Goal: Task Accomplishment & Management: Manage account settings

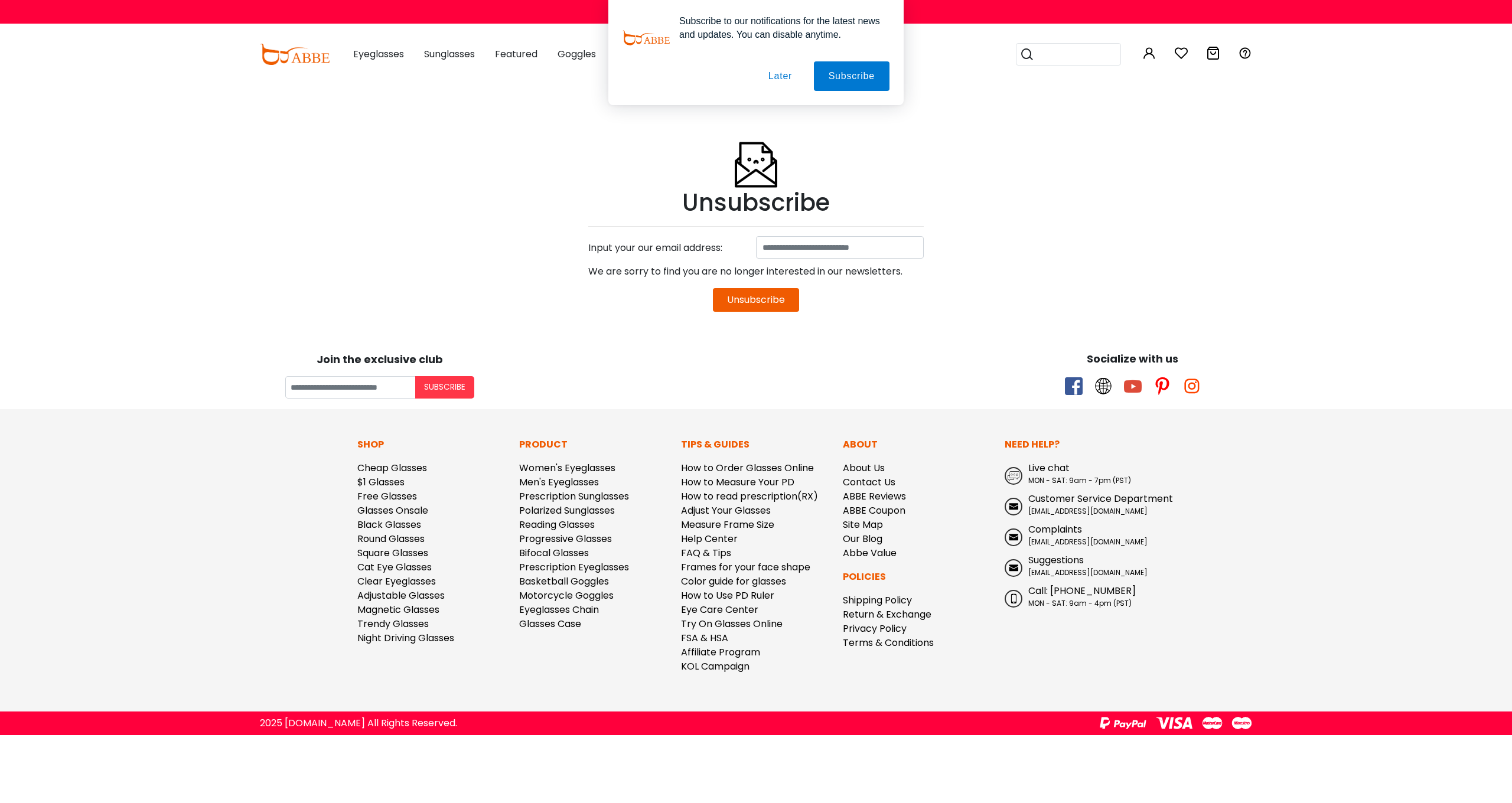
click at [779, 78] on button "Later" at bounding box center [780, 76] width 54 height 30
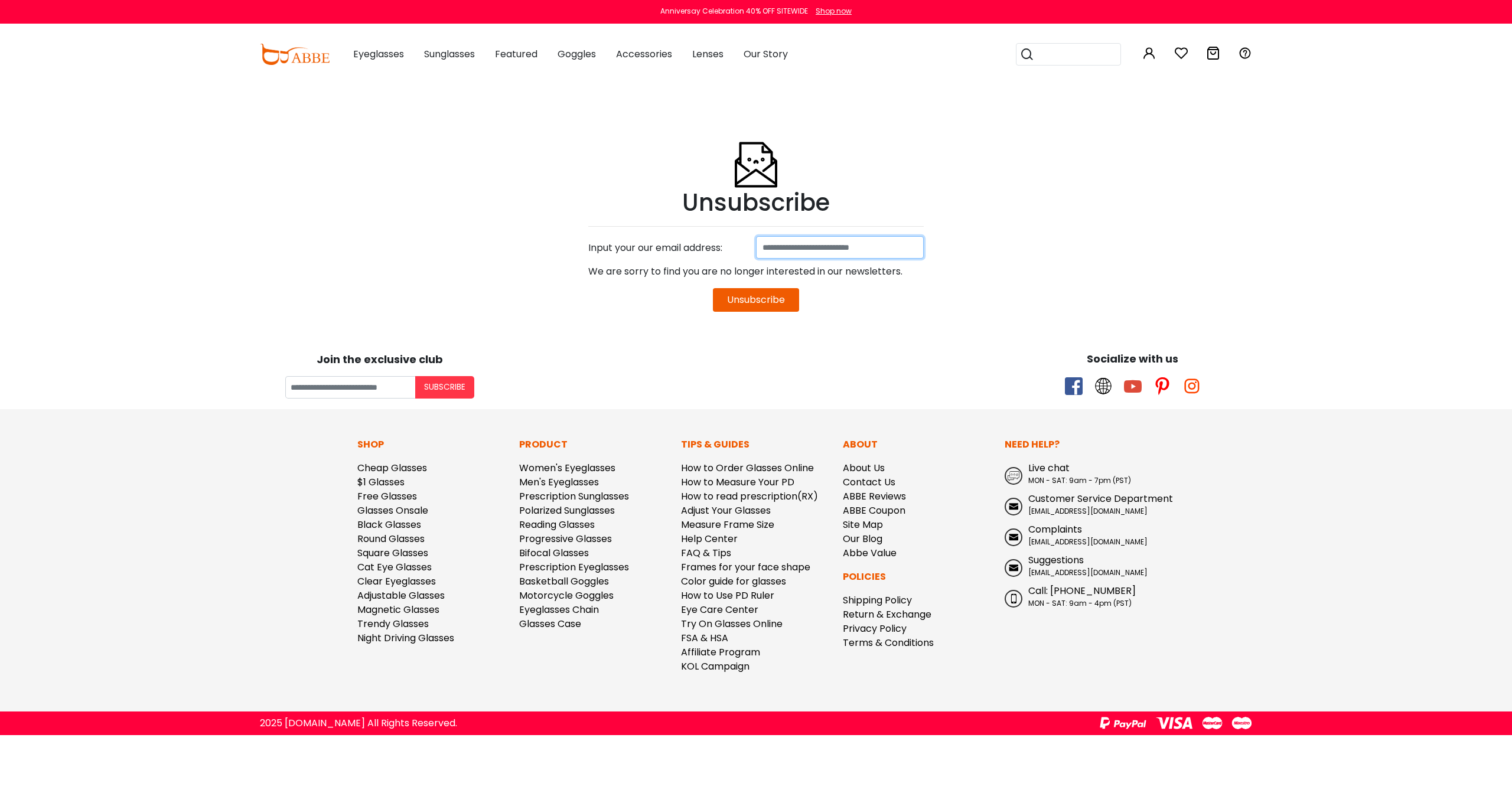
click at [798, 243] on input at bounding box center [840, 248] width 168 height 22
paste input "**********"
click at [768, 300] on button "Unsubscribe" at bounding box center [756, 300] width 86 height 24
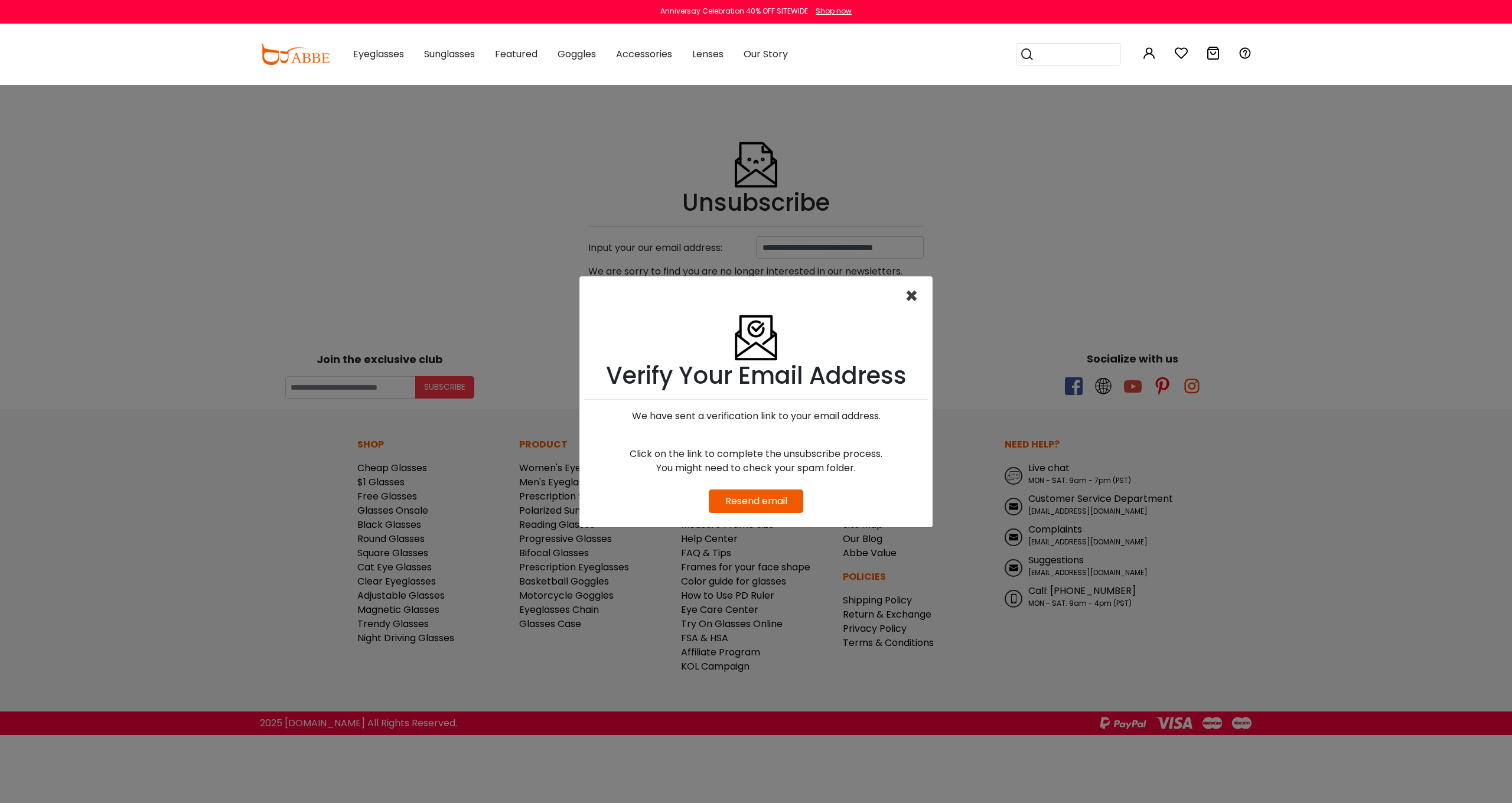
click at [908, 296] on span "×" at bounding box center [911, 296] width 14 height 30
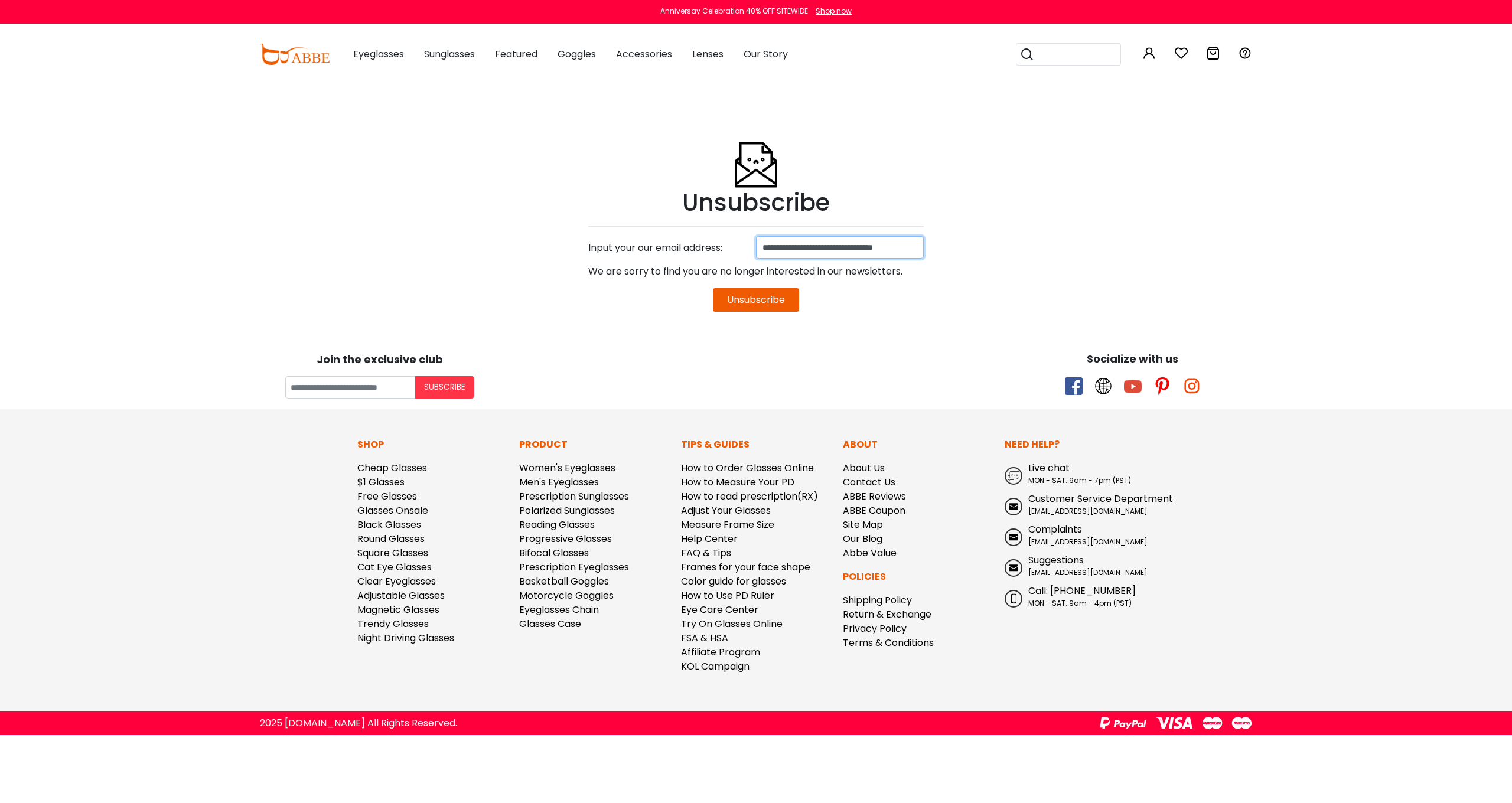
drag, startPoint x: 767, startPoint y: 248, endPoint x: 1072, endPoint y: 294, distance: 308.4
click at [1071, 294] on body "Eyeglasses Thanks for your subscription Please use coupon code " NEWCOMER " to …" at bounding box center [756, 409] width 1512 height 651
type input "**********"
click at [739, 296] on button "Unsubscribe" at bounding box center [756, 300] width 86 height 24
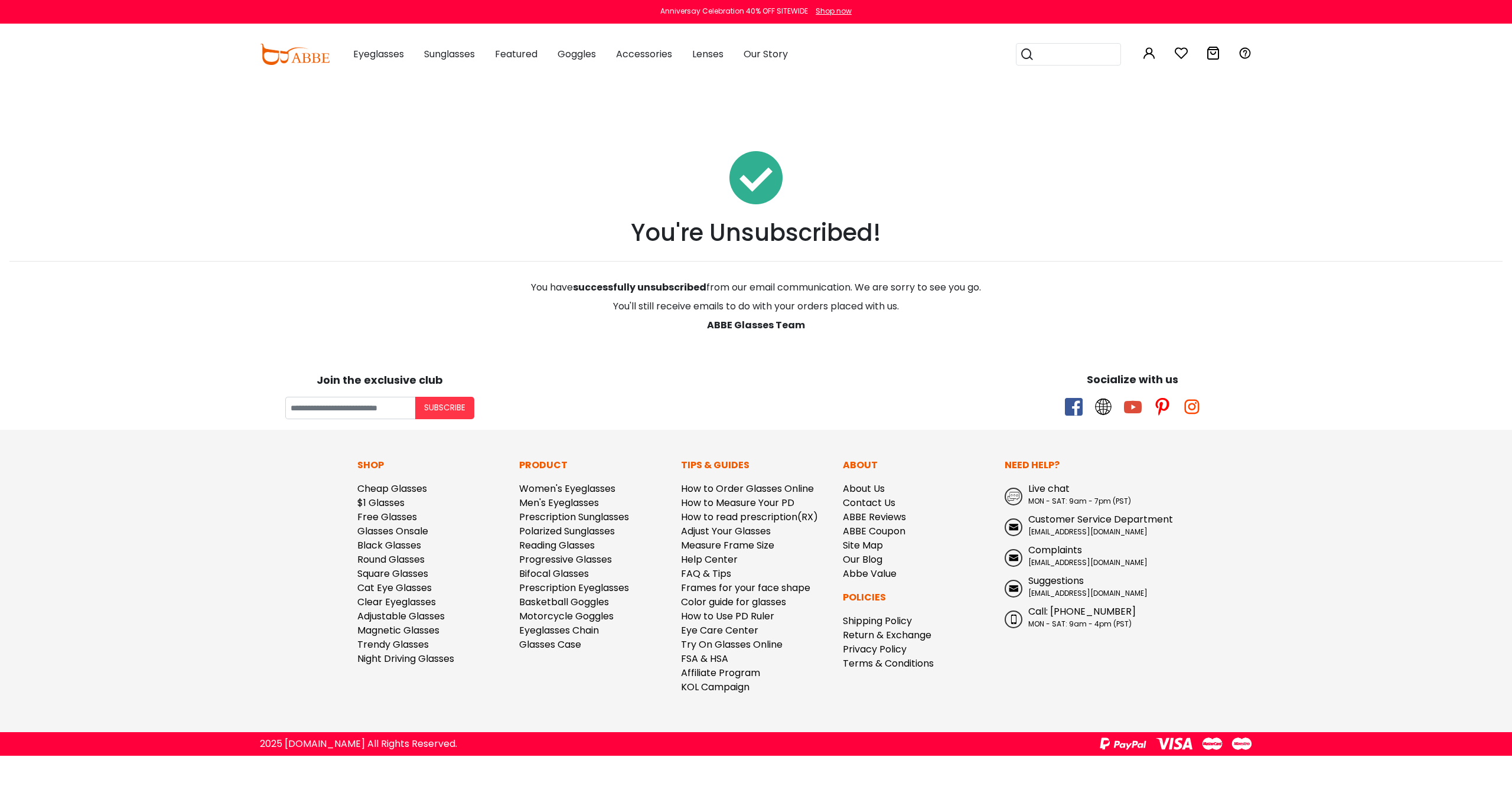
click at [1146, 249] on div "You're Unsubscribed! You have successfully unsubscribed from our email communic…" at bounding box center [756, 223] width 1493 height 219
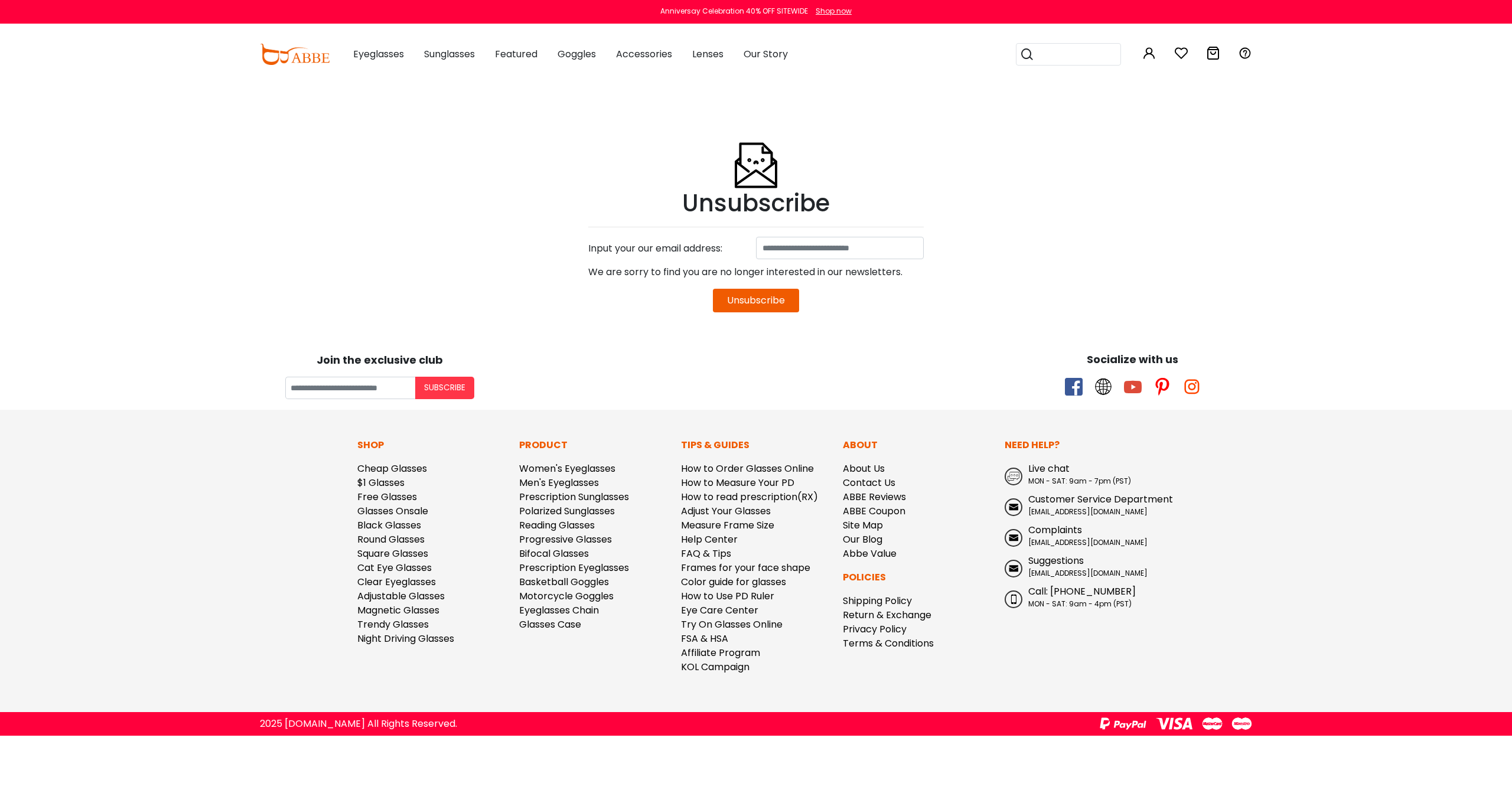
click at [98, 4] on div "Anniversay Celebration 40% OFF SITEWIDE Shop now" at bounding box center [756, 12] width 1512 height 24
